Goal: Browse casually

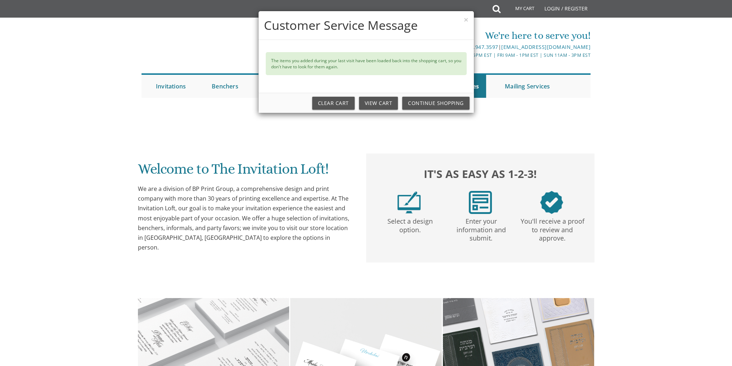
click at [237, 85] on div "× Customer Service Message The items you added during your last visit have been…" at bounding box center [366, 183] width 732 height 366
drag, startPoint x: 463, startPoint y: 23, endPoint x: 232, endPoint y: 87, distance: 240.0
click at [464, 23] on button "×" at bounding box center [466, 20] width 4 height 8
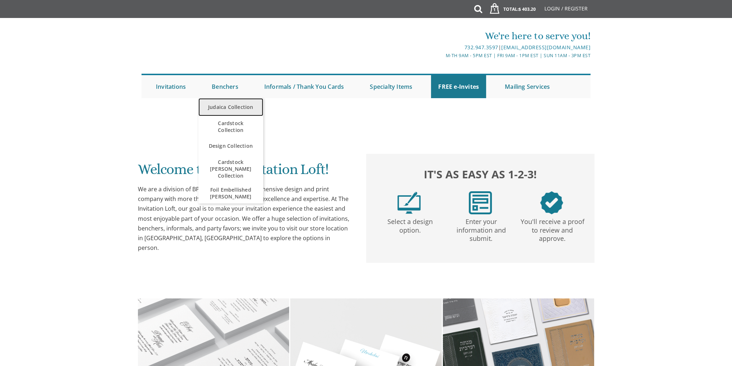
click at [231, 104] on link "Judaica Collection" at bounding box center [230, 107] width 65 height 18
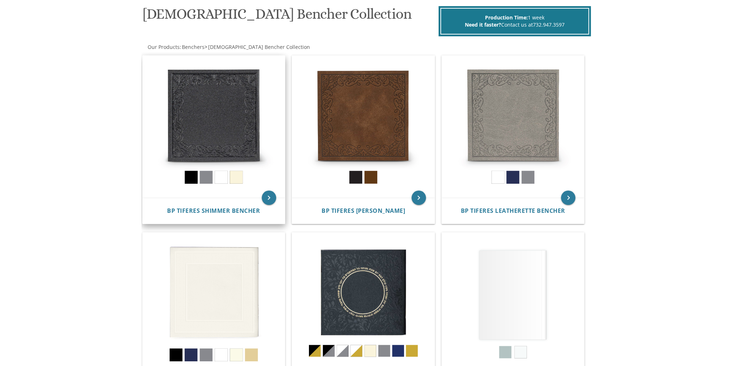
scroll to position [216, 0]
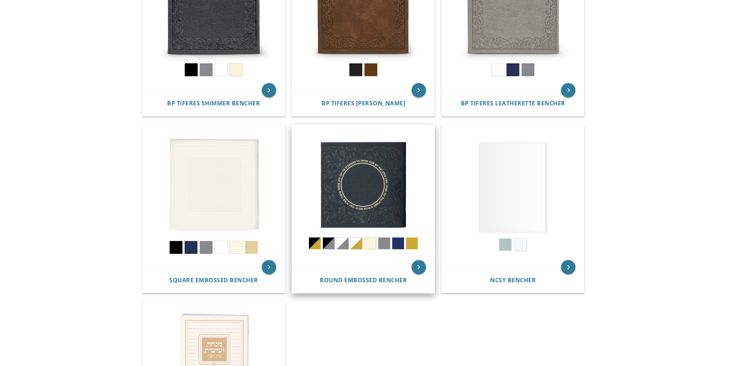
click at [369, 186] on img at bounding box center [363, 196] width 143 height 143
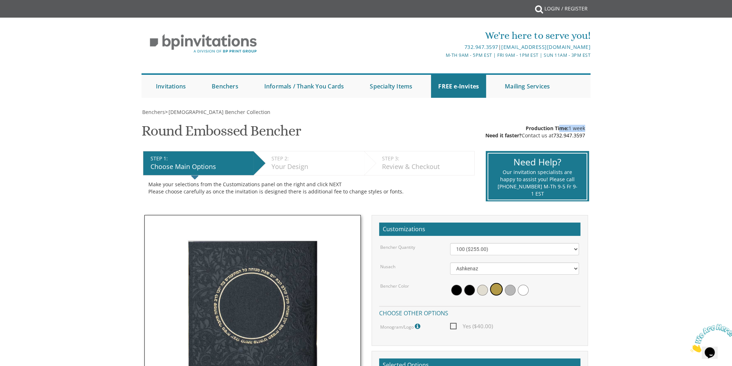
drag, startPoint x: 556, startPoint y: 125, endPoint x: 580, endPoint y: 129, distance: 24.5
click at [580, 129] on div "Production Time: 1 week Need it faster? Contact us at 732.947.3597" at bounding box center [535, 132] width 100 height 14
click at [550, 128] on span "Production Time:" at bounding box center [547, 128] width 43 height 7
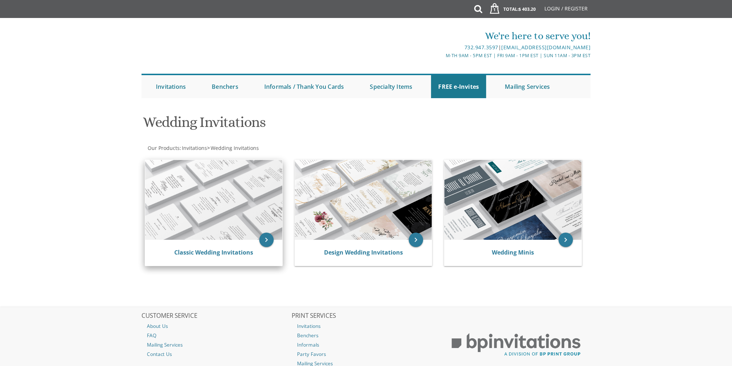
click at [236, 216] on img at bounding box center [213, 200] width 137 height 80
